Goal: Information Seeking & Learning: Learn about a topic

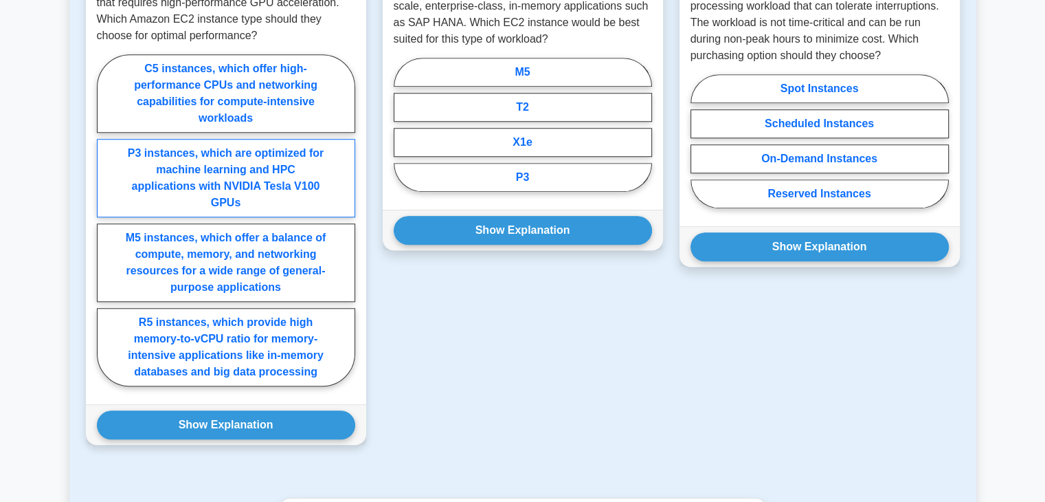
scroll to position [1122, 0]
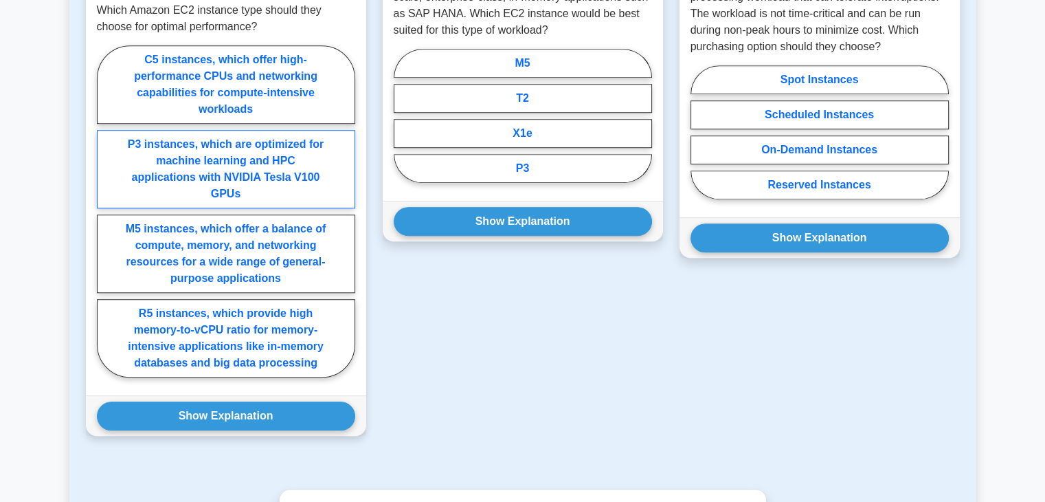
click at [232, 166] on label "P3 instances, which are optimized for machine learning and HPC applications wit…" at bounding box center [226, 169] width 258 height 78
click at [106, 211] on input "P3 instances, which are optimized for machine learning and HPC applications wit…" at bounding box center [101, 215] width 9 height 9
radio input "true"
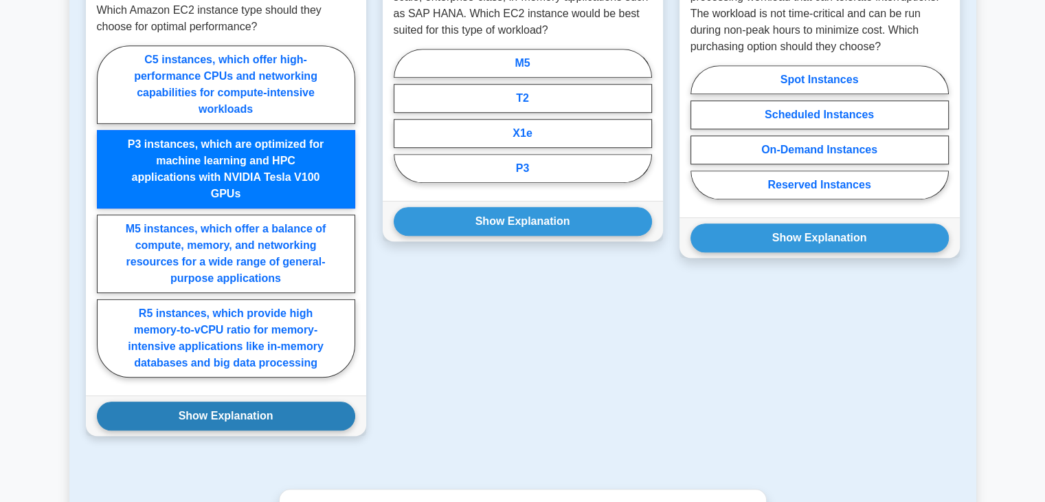
click at [236, 401] on button "Show Explanation" at bounding box center [226, 415] width 258 height 29
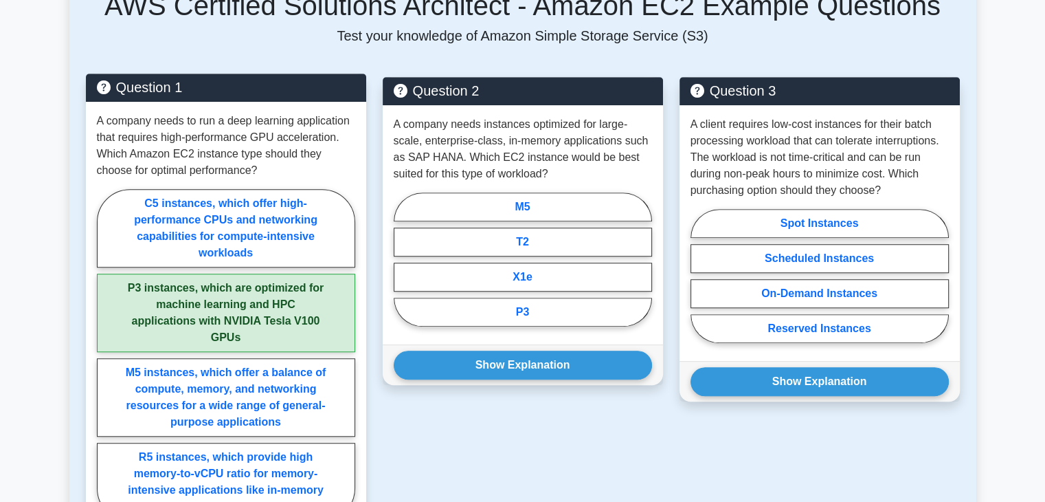
scroll to position [962, 0]
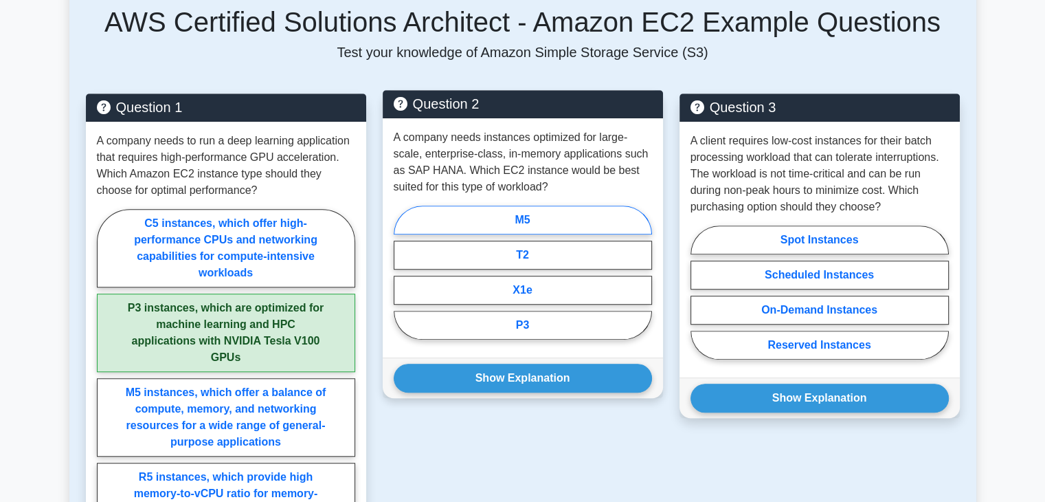
click at [514, 206] on label "M5" at bounding box center [523, 220] width 258 height 29
click at [403, 272] on input "M5" at bounding box center [398, 276] width 9 height 9
radio input "true"
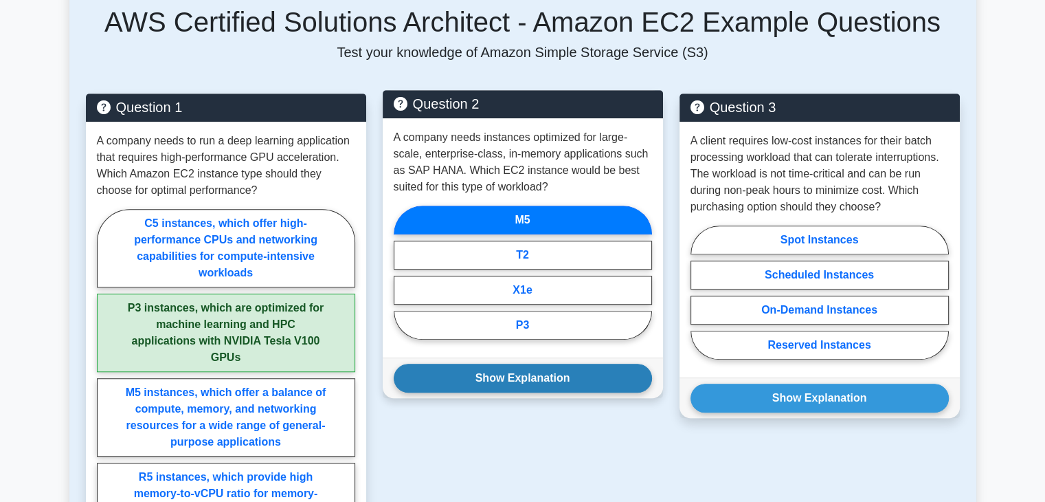
click at [500, 364] on button "Show Explanation" at bounding box center [523, 378] width 258 height 29
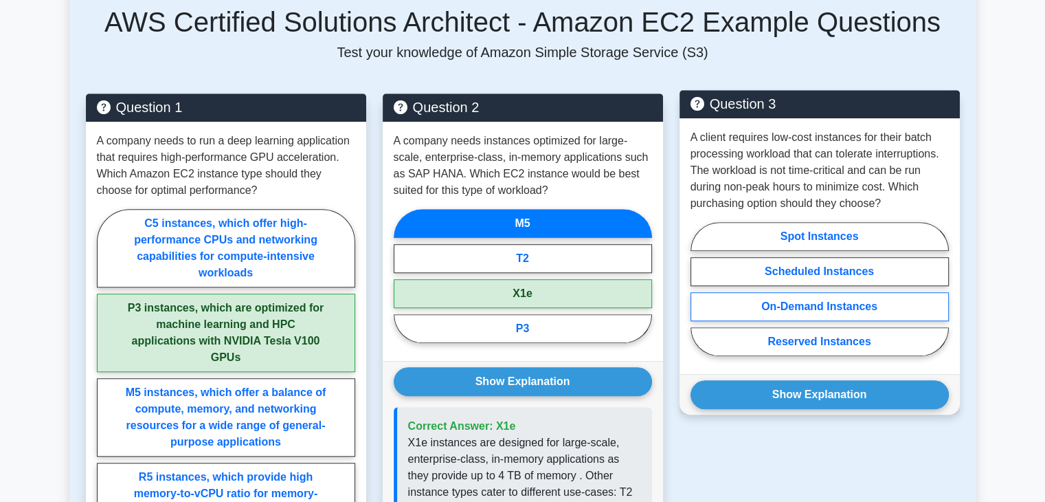
click at [867, 292] on label "On-Demand Instances" at bounding box center [820, 306] width 258 height 29
click at [700, 289] on input "On-Demand Instances" at bounding box center [695, 293] width 9 height 9
radio input "true"
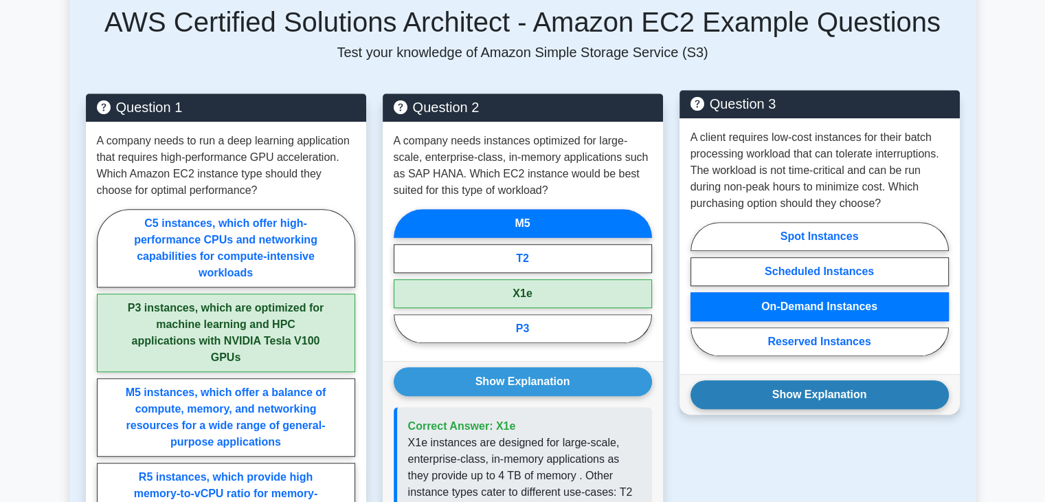
click at [859, 380] on button "Show Explanation" at bounding box center [820, 394] width 258 height 29
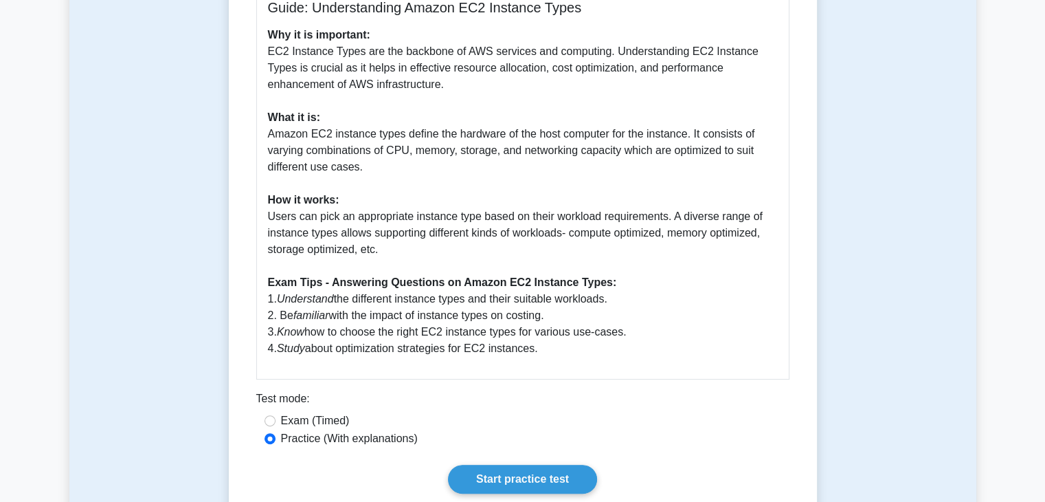
scroll to position [481, 0]
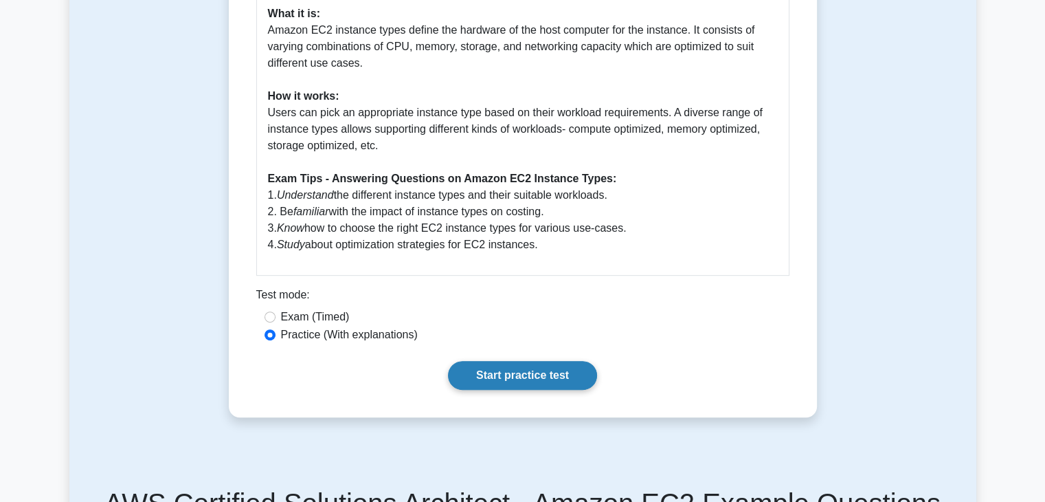
click at [478, 361] on link "Start practice test" at bounding box center [522, 375] width 149 height 29
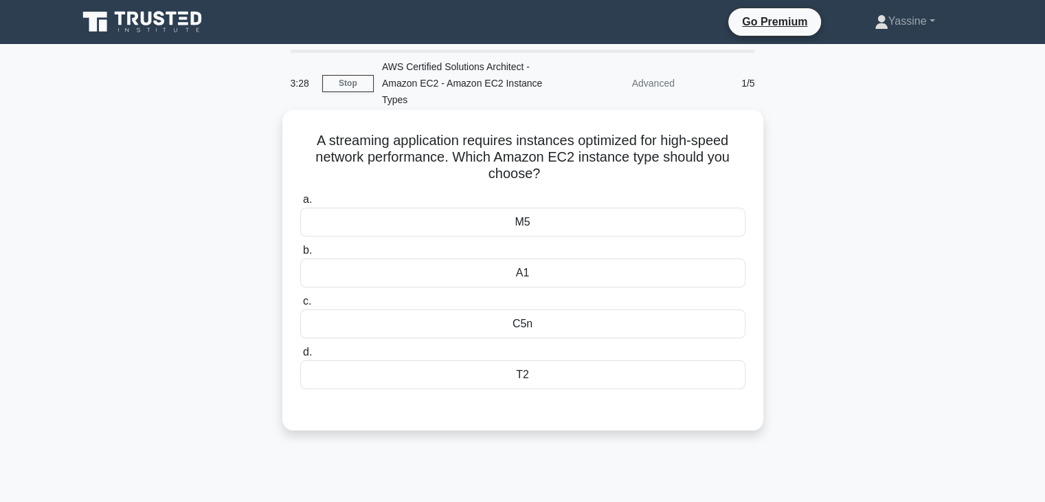
click at [487, 234] on div "M5" at bounding box center [522, 222] width 445 height 29
click at [300, 204] on input "a. M5" at bounding box center [300, 199] width 0 height 9
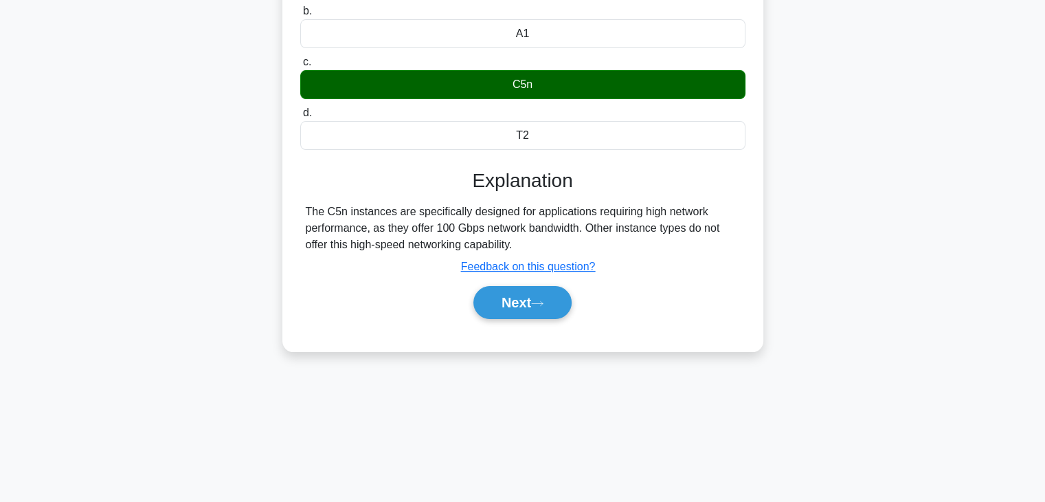
scroll to position [241, 0]
click at [503, 313] on button "Next" at bounding box center [523, 302] width 98 height 33
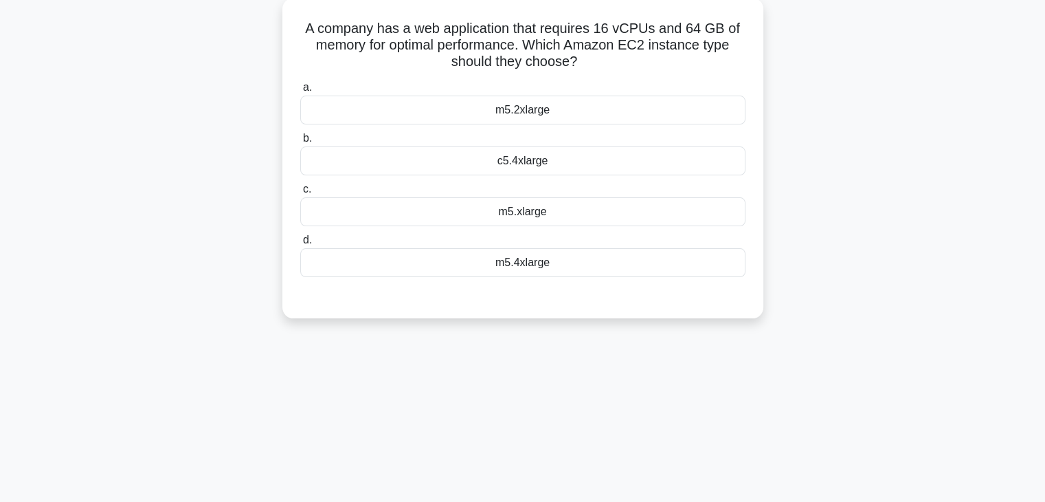
scroll to position [16, 0]
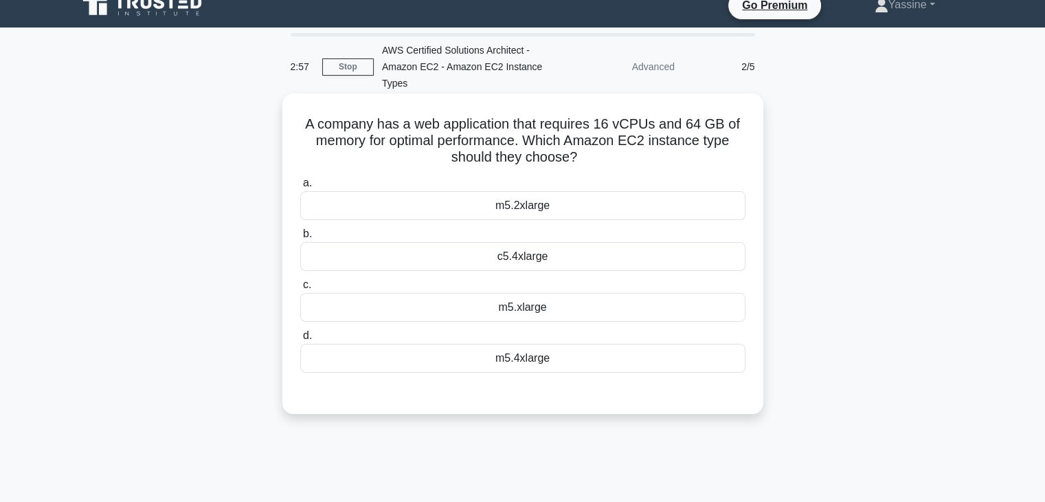
click at [498, 206] on div "m5.2xlarge" at bounding box center [522, 205] width 445 height 29
click at [300, 188] on input "a. m5.2xlarge" at bounding box center [300, 183] width 0 height 9
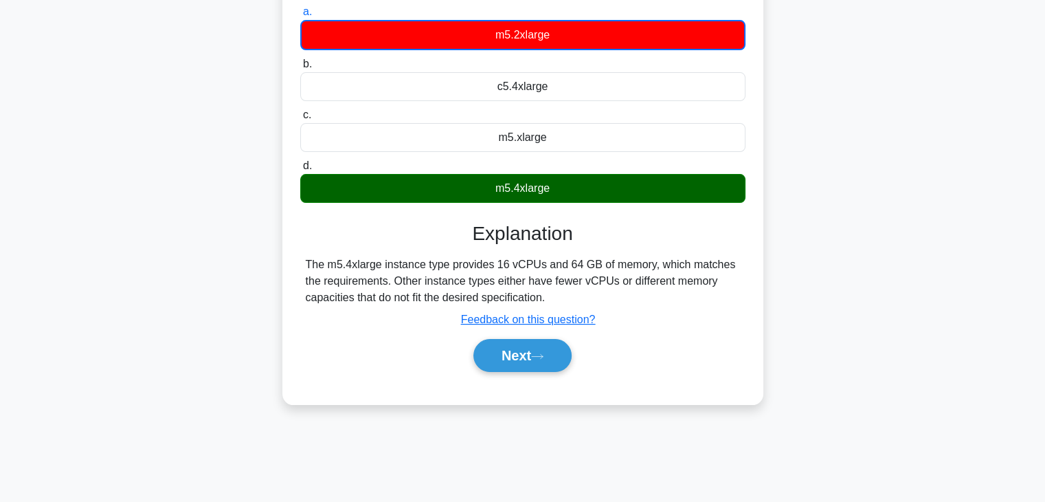
scroll to position [196, 0]
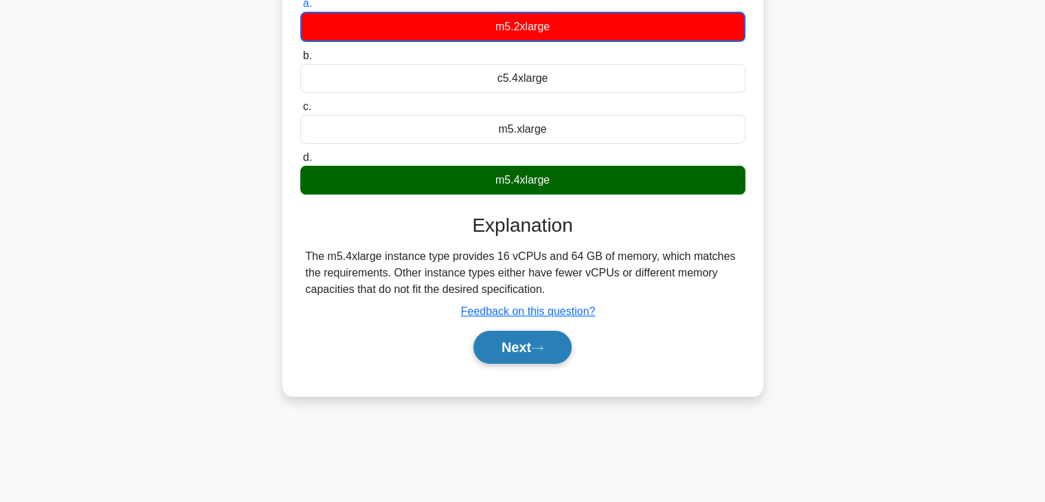
click at [543, 337] on button "Next" at bounding box center [523, 347] width 98 height 33
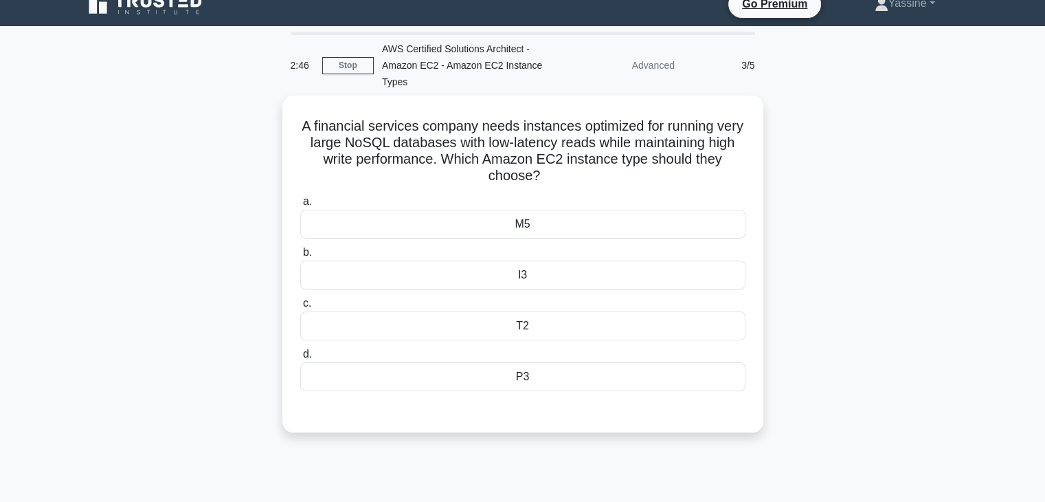
scroll to position [0, 0]
